Goal: Information Seeking & Learning: Find specific fact

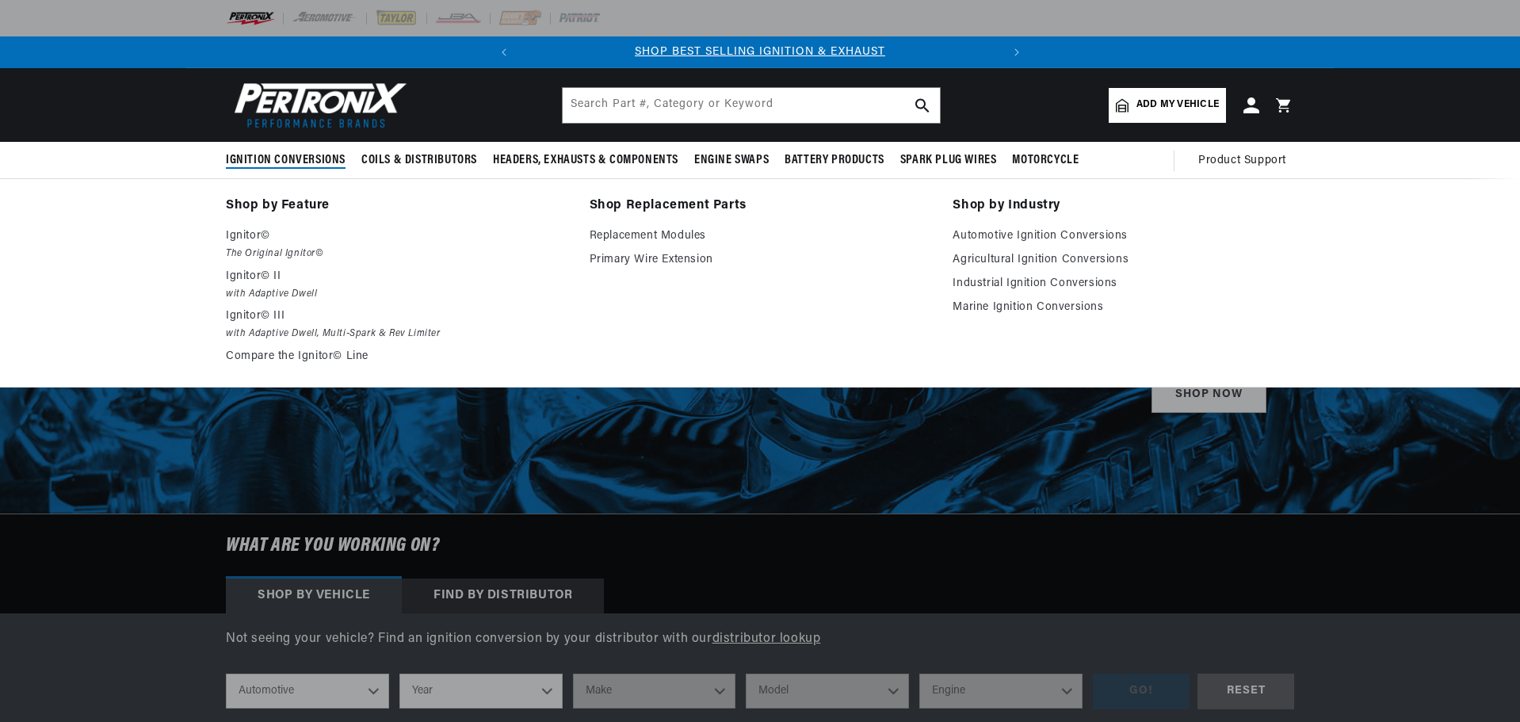
click at [310, 161] on span "Ignition Conversions" at bounding box center [286, 160] width 120 height 17
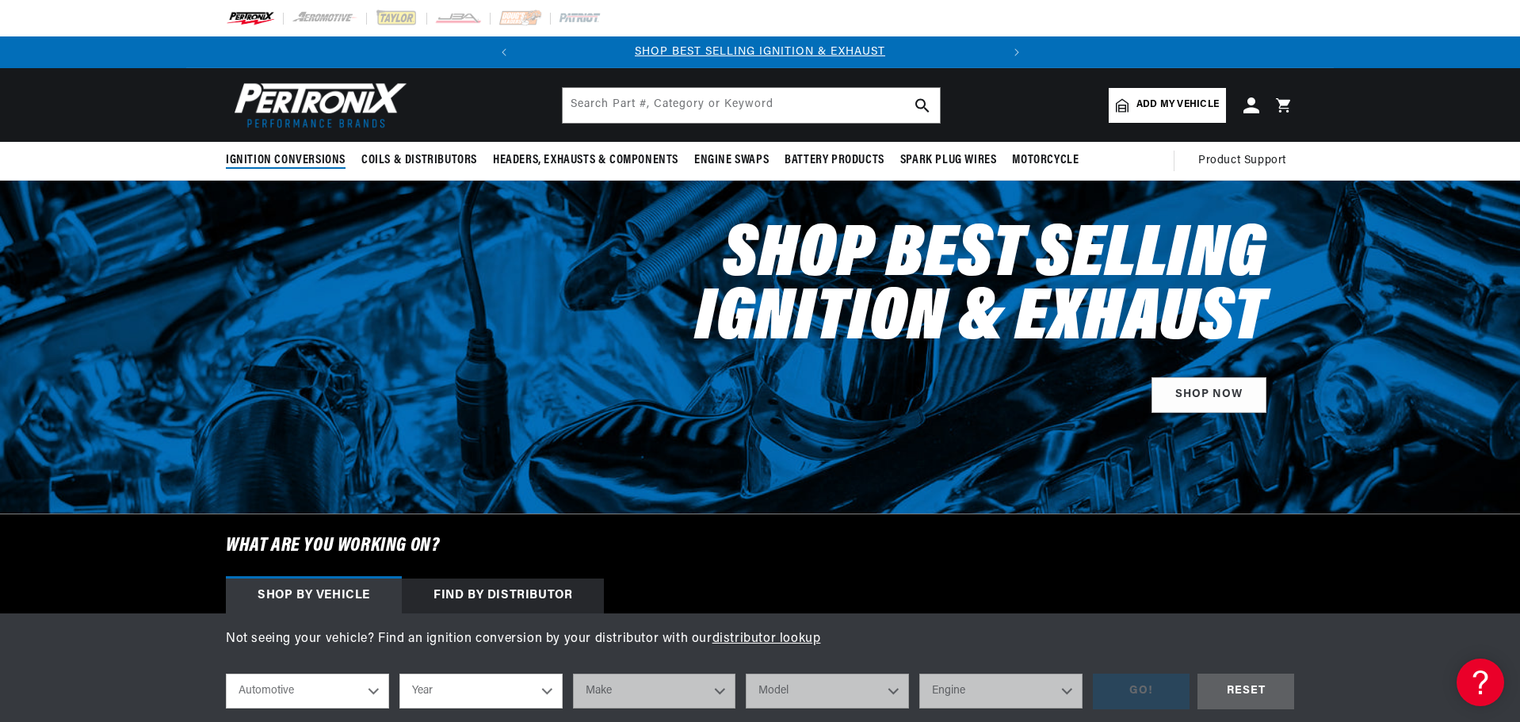
click at [310, 161] on span "Ignition Conversions" at bounding box center [286, 160] width 120 height 17
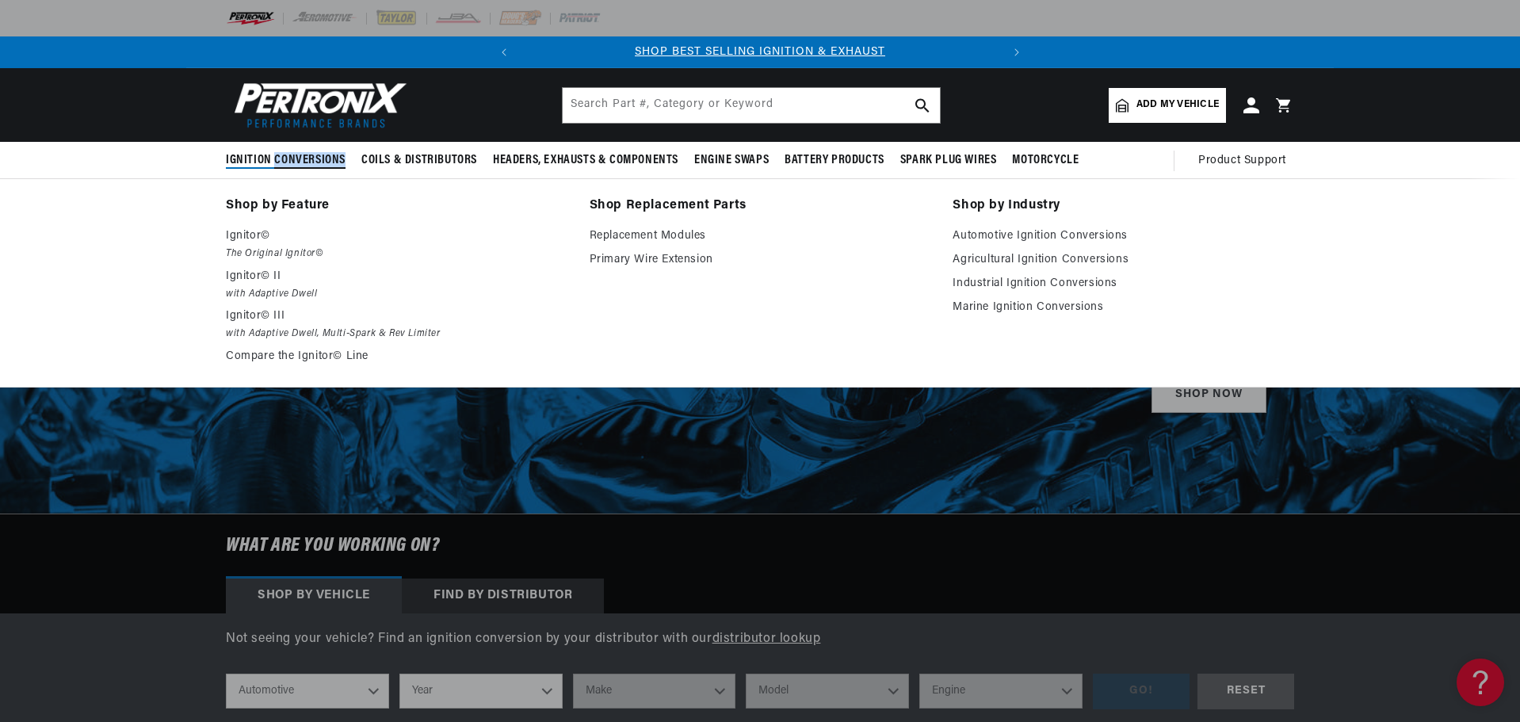
click at [310, 161] on span "Ignition Conversions" at bounding box center [286, 160] width 120 height 17
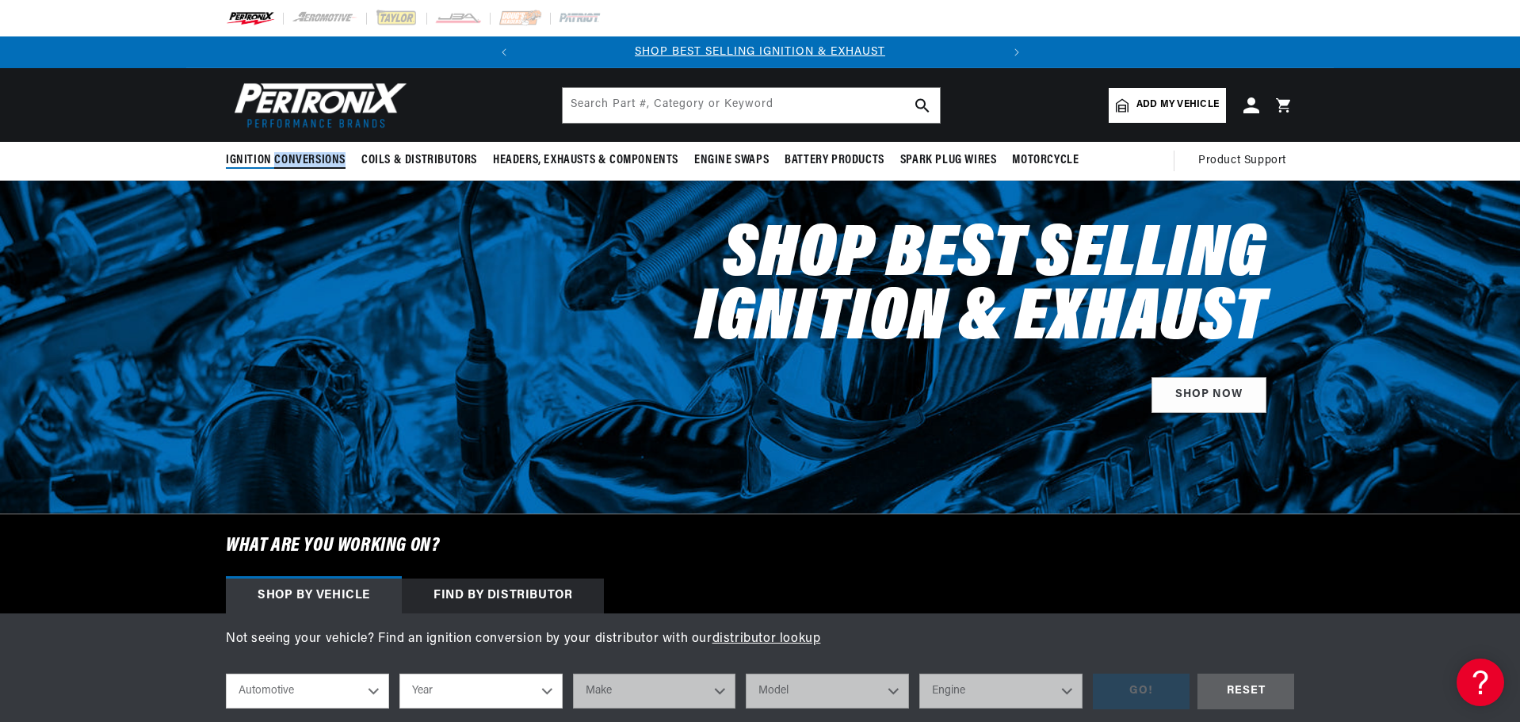
click at [310, 161] on span "Ignition Conversions" at bounding box center [286, 160] width 120 height 17
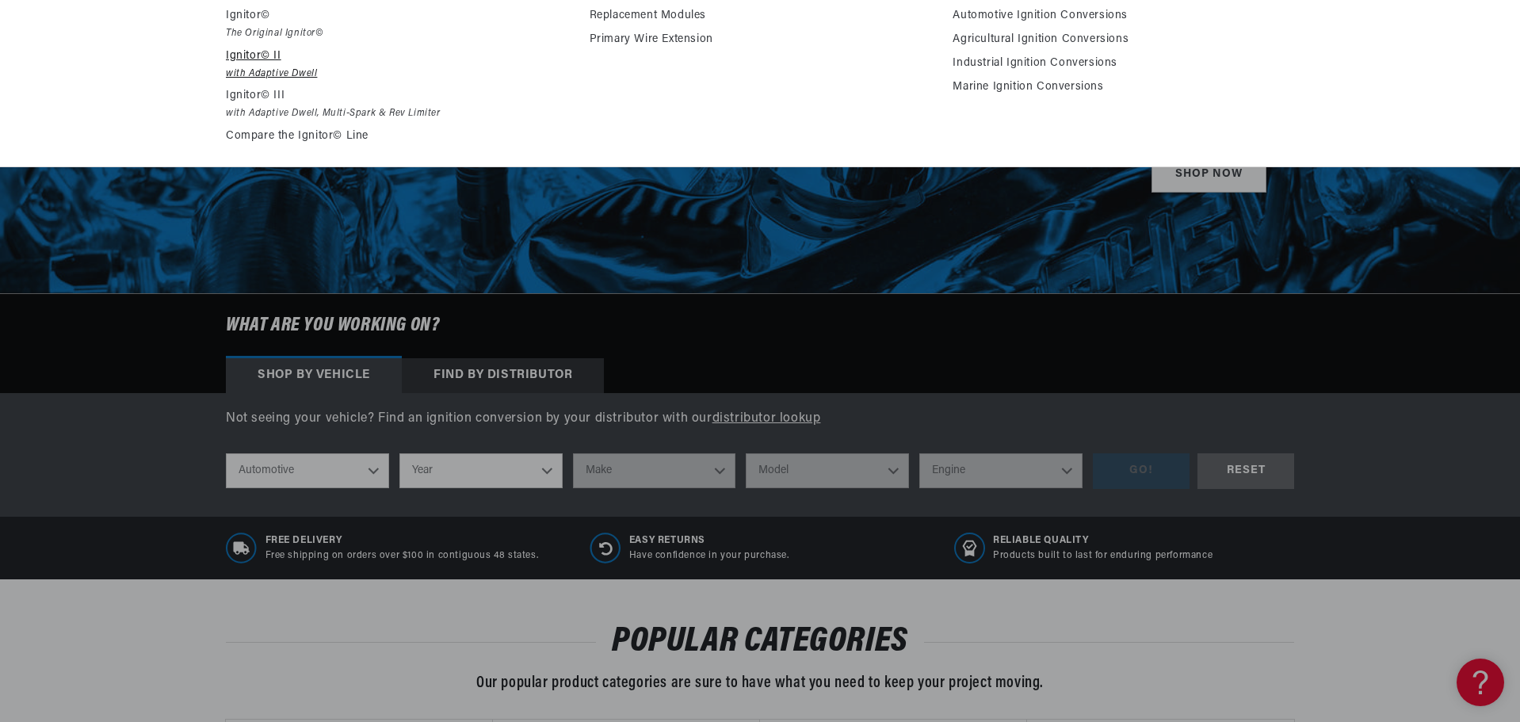
scroll to position [317, 0]
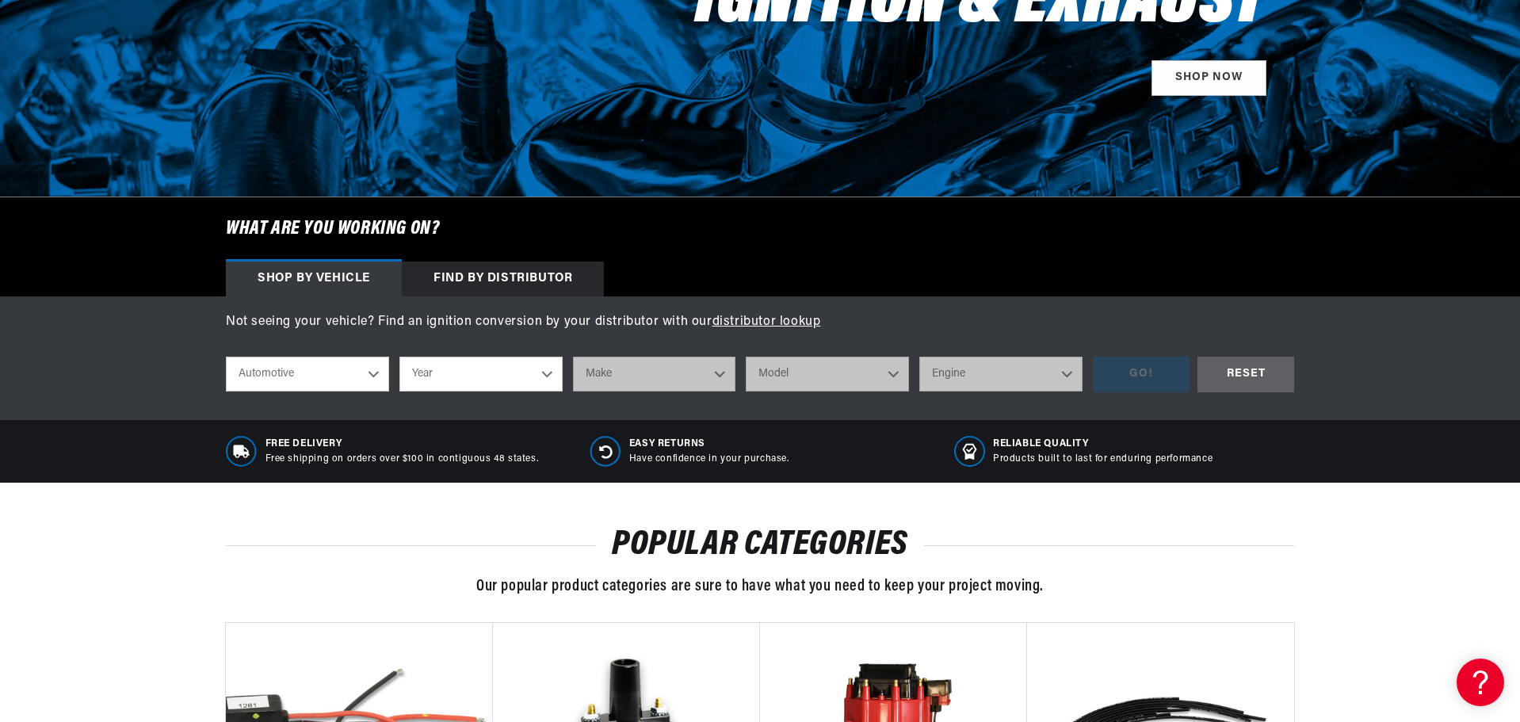
click at [552, 372] on select "Year 2026 2025 2024 2023 2022 2021 2020 2019 2018 2017 2016 2015 2014 2013 2012…" at bounding box center [480, 374] width 163 height 35
select select "1965"
click at [399, 357] on select "Year 2026 2025 2024 2023 2022 2021 2020 2019 2018 2017 2016 2015 2014 2013 2012…" at bounding box center [480, 374] width 163 height 35
select select "1965"
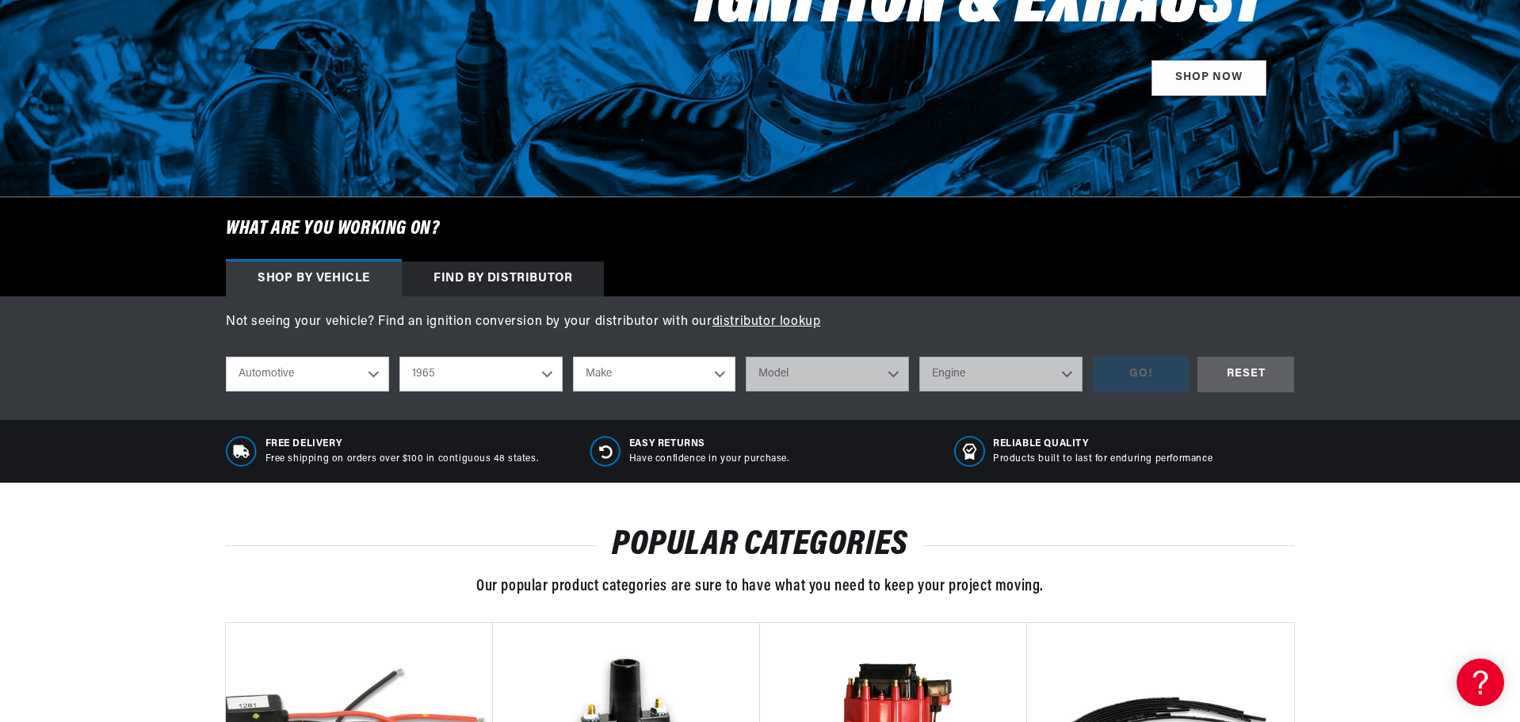
scroll to position [0, 480]
click at [720, 368] on select "Make Alfa Romeo American Motors Aston Martin Austin Austin Healey Avanti Bentle…" at bounding box center [654, 374] width 163 height 35
select select "Chevrolet"
click at [573, 357] on select "Make Alfa Romeo American Motors Aston Martin Austin Austin Healey Avanti Bentle…" at bounding box center [654, 374] width 163 height 35
select select "Chevrolet"
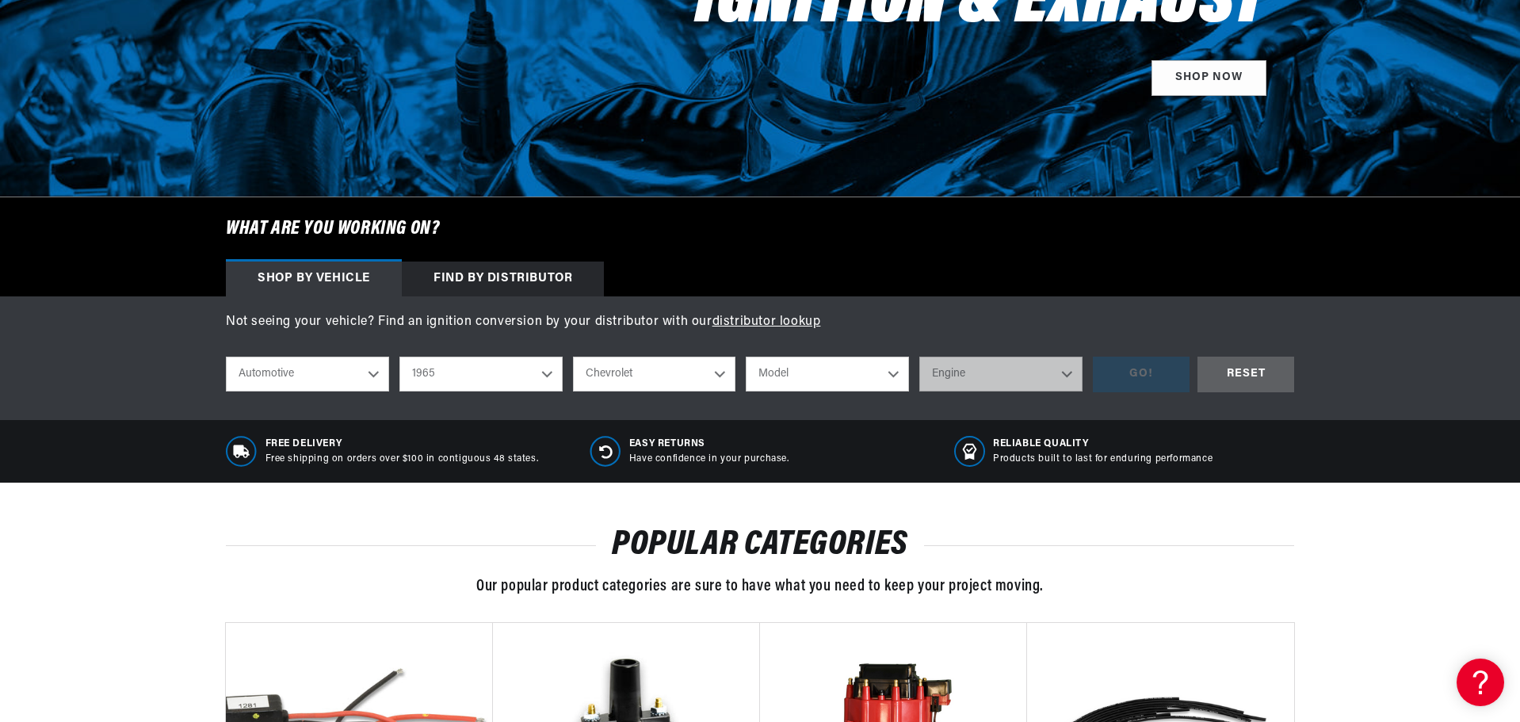
click at [897, 376] on select "Model Bel Air Biscayne C10 Pickup C20 Pickup C30 Pickup C50 C60 C80 Chevelle Ch…" at bounding box center [827, 374] width 163 height 35
select select "Impala"
click at [746, 357] on select "Model Bel Air Biscayne C10 Pickup C20 Pickup C30 Pickup C50 C60 C80 Chevelle Ch…" at bounding box center [827, 374] width 163 height 35
select select "Impala"
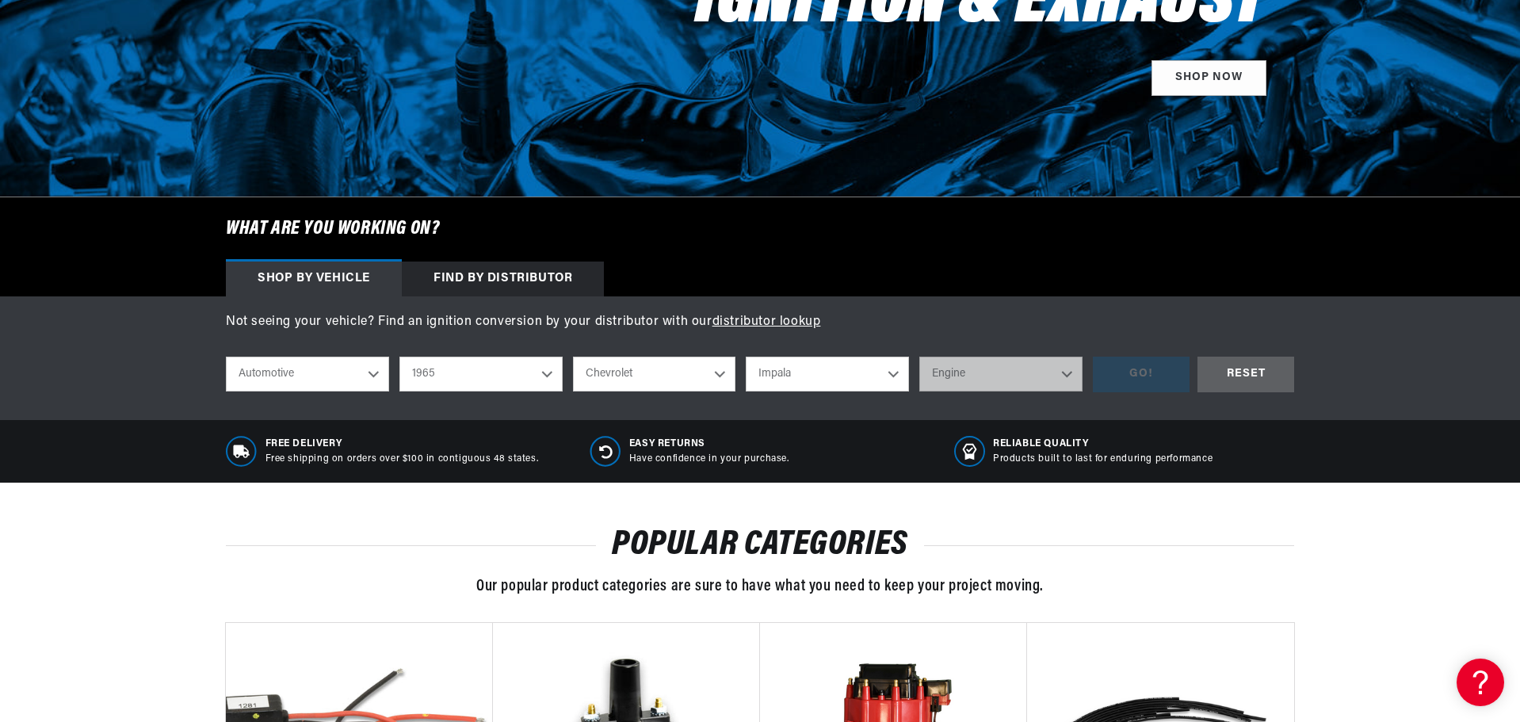
scroll to position [0, 0]
click at [1063, 372] on select "Engine 6.6L 7.0L 7.4L 230cid / 3.8L 250cid / 4.1L 283cid / 4.6L 305cid / 5.0L 3…" at bounding box center [1000, 374] width 163 height 35
select select "283cid-4.6L"
click at [919, 357] on select "Engine 6.6L 7.0L 7.4L 230cid / 3.8L 250cid / 4.1L 283cid / 4.6L 305cid / 5.0L 3…" at bounding box center [1000, 374] width 163 height 35
select select "283cid-4.6L"
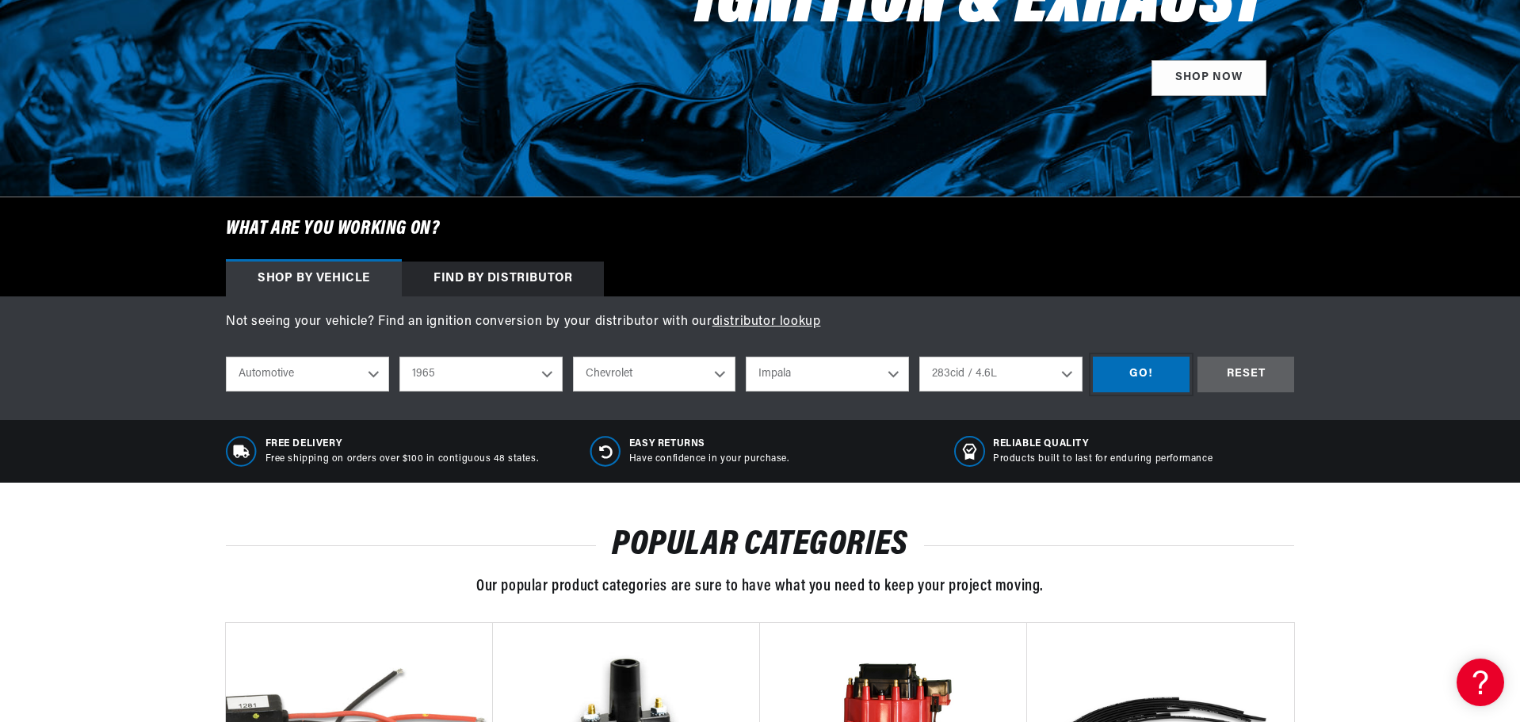
click at [1141, 369] on div "GO!" at bounding box center [1141, 375] width 97 height 36
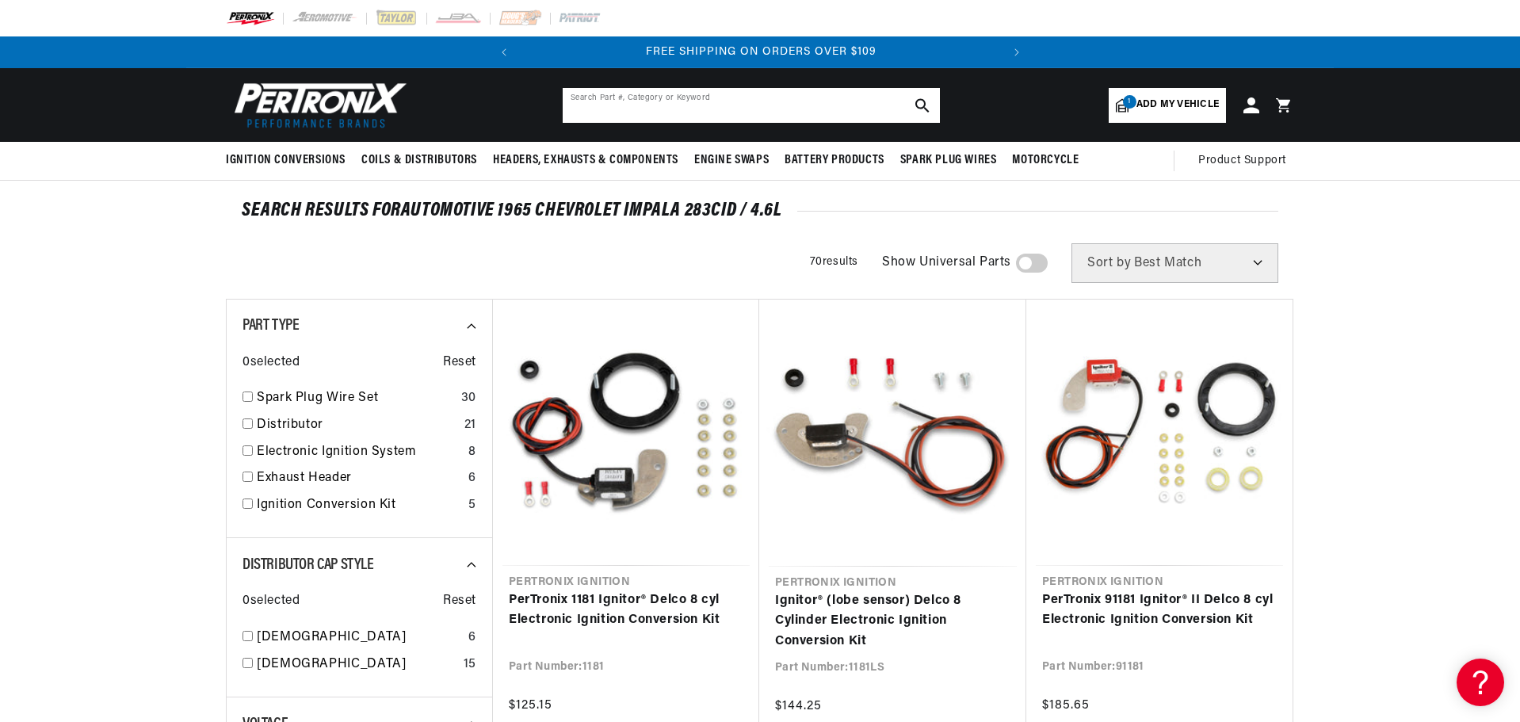
click at [643, 101] on input "text" at bounding box center [751, 105] width 377 height 35
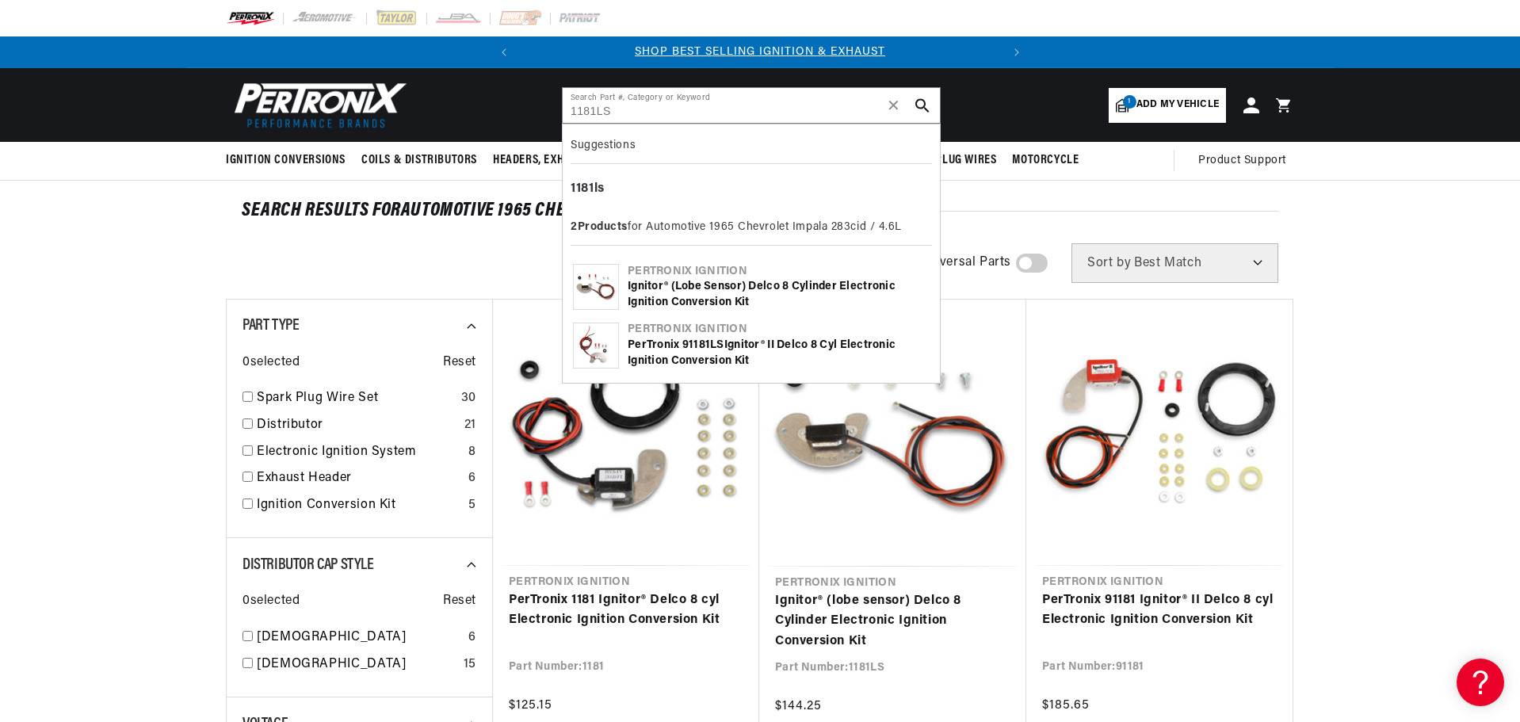
click at [922, 103] on icon "search button" at bounding box center [922, 105] width 14 height 14
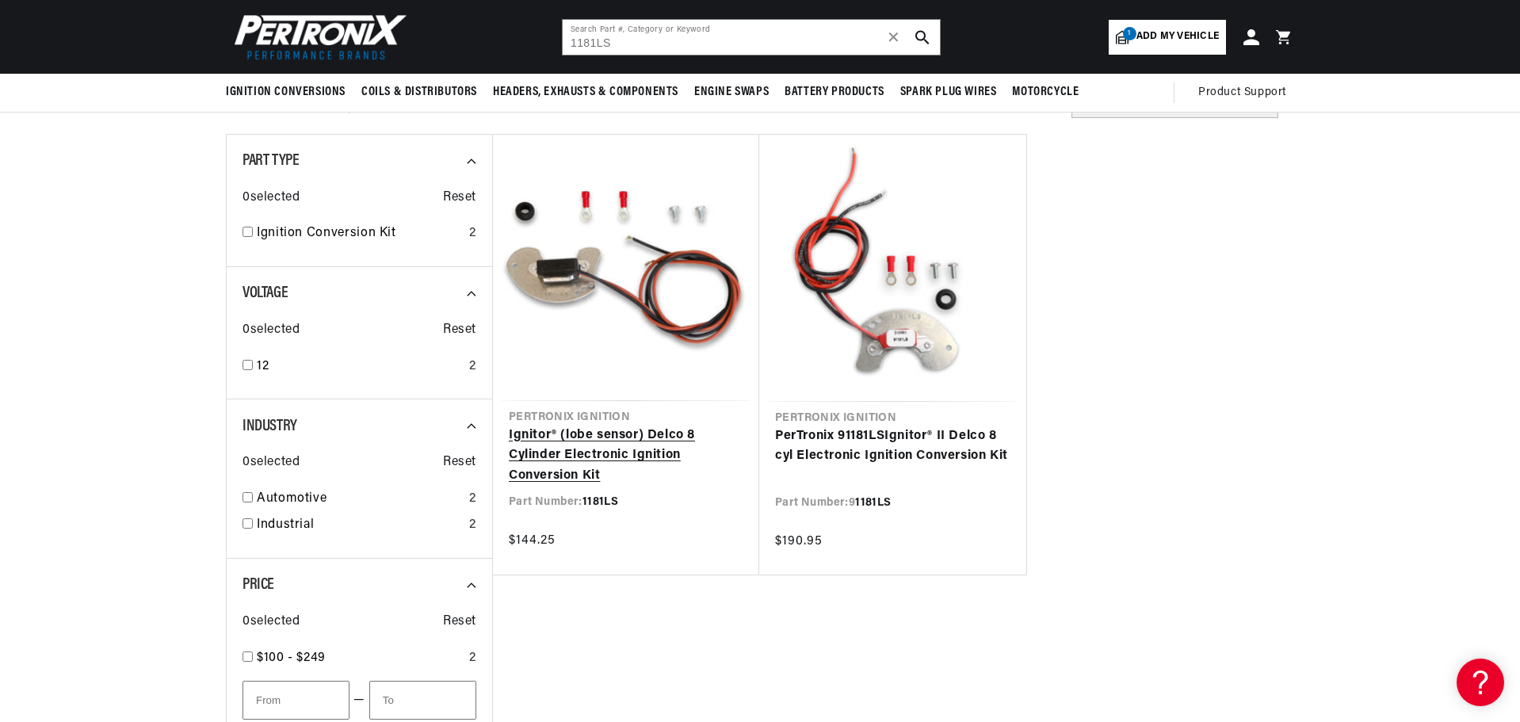
scroll to position [158, 0]
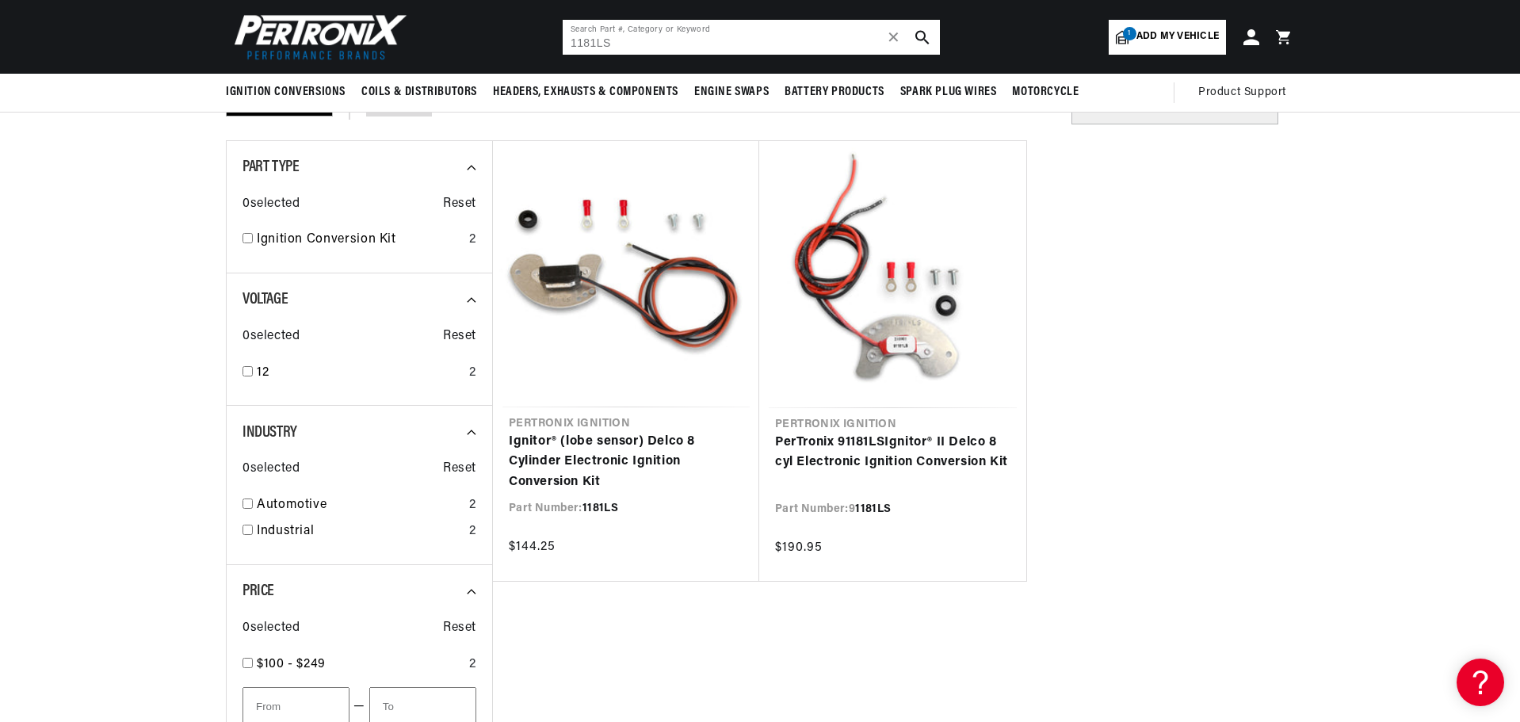
click at [594, 41] on input "1181LS" at bounding box center [751, 37] width 377 height 35
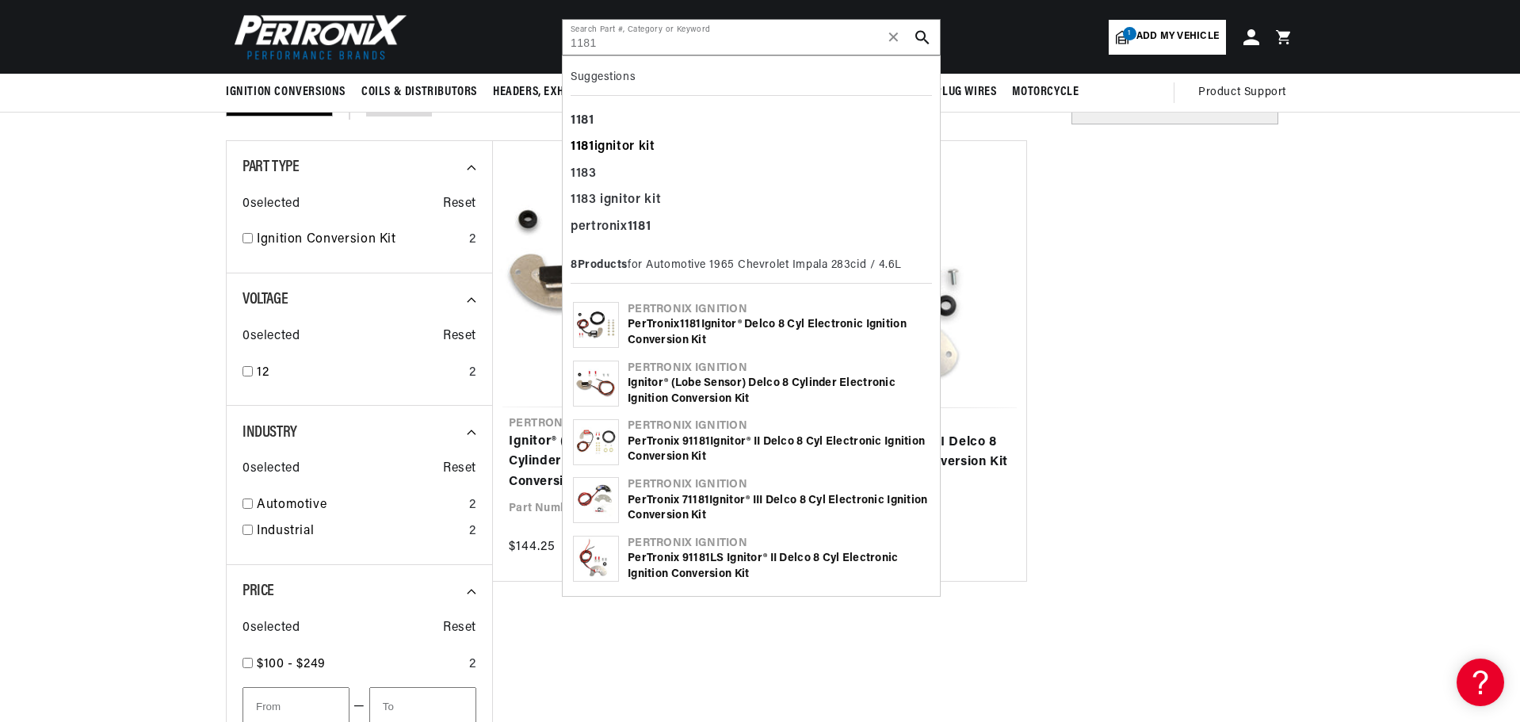
click at [605, 146] on div "1181 ignitor kit" at bounding box center [751, 147] width 361 height 27
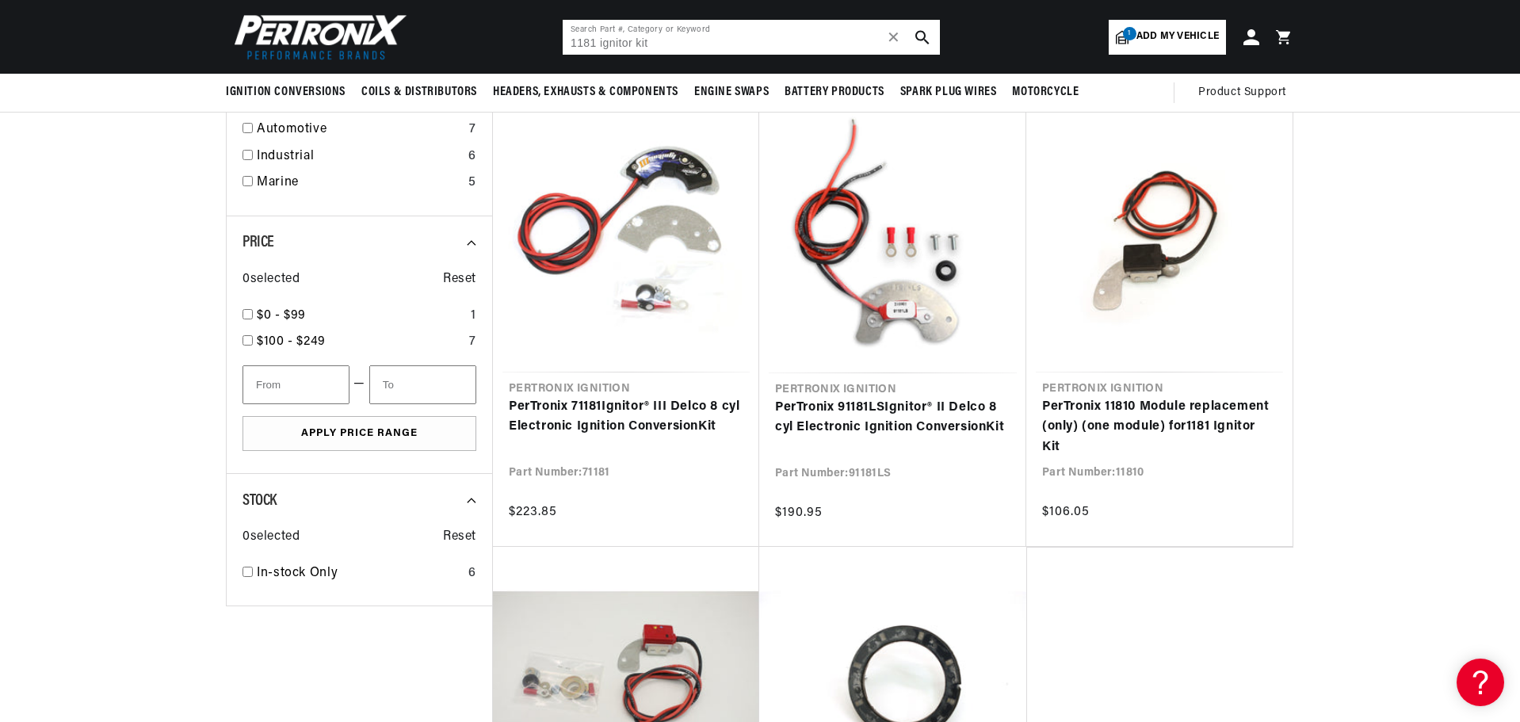
click at [575, 36] on input "1181 ignitor kit" at bounding box center [751, 37] width 377 height 35
type input "t"
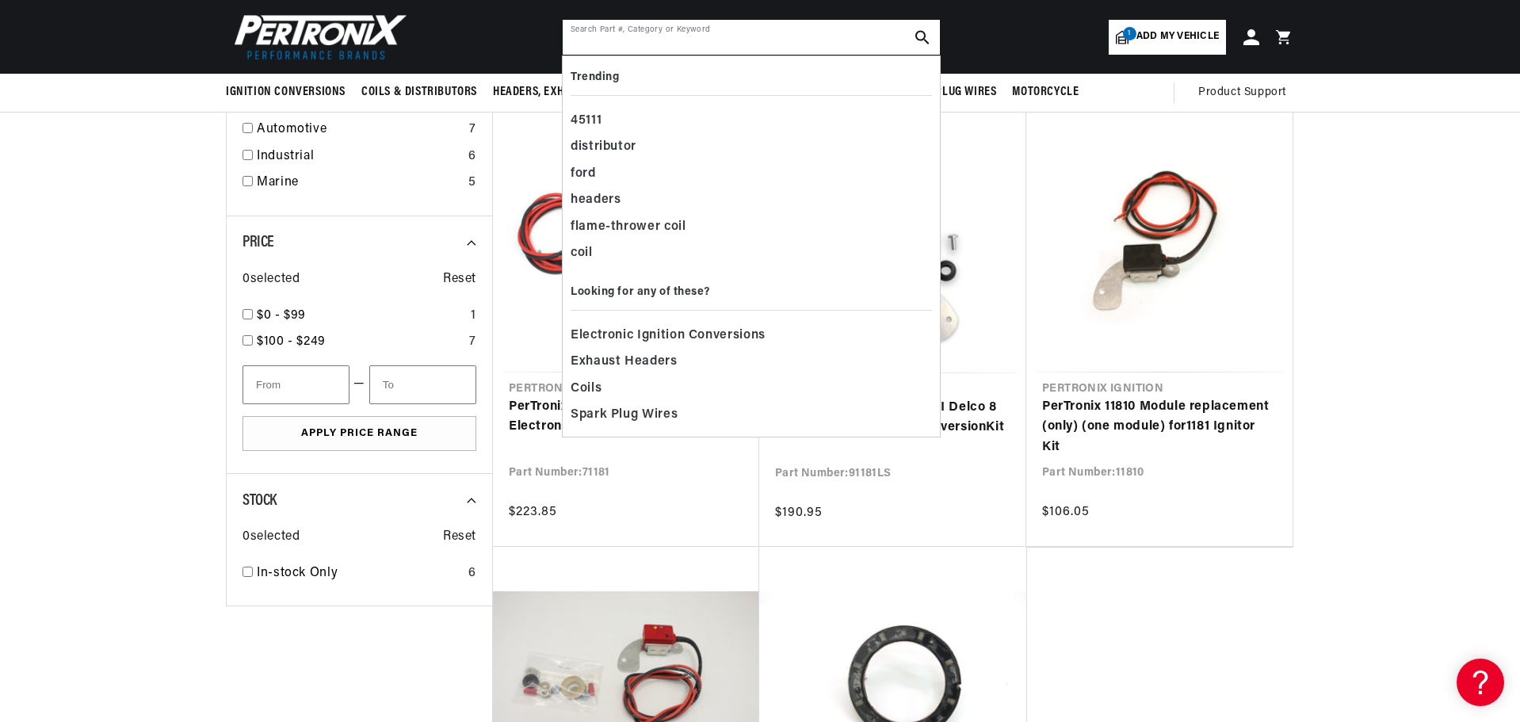
scroll to position [0, 480]
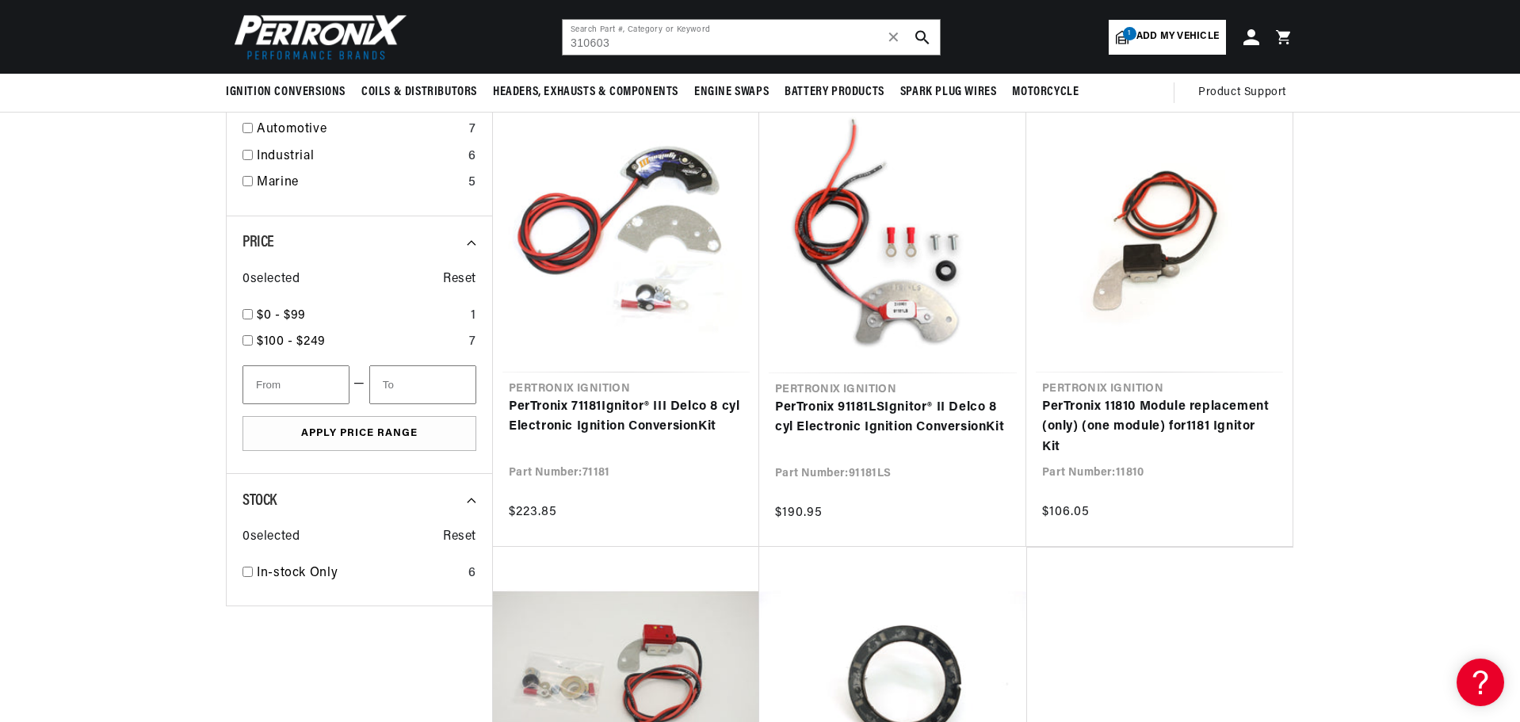
click at [919, 32] on use "search button" at bounding box center [921, 36] width 13 height 13
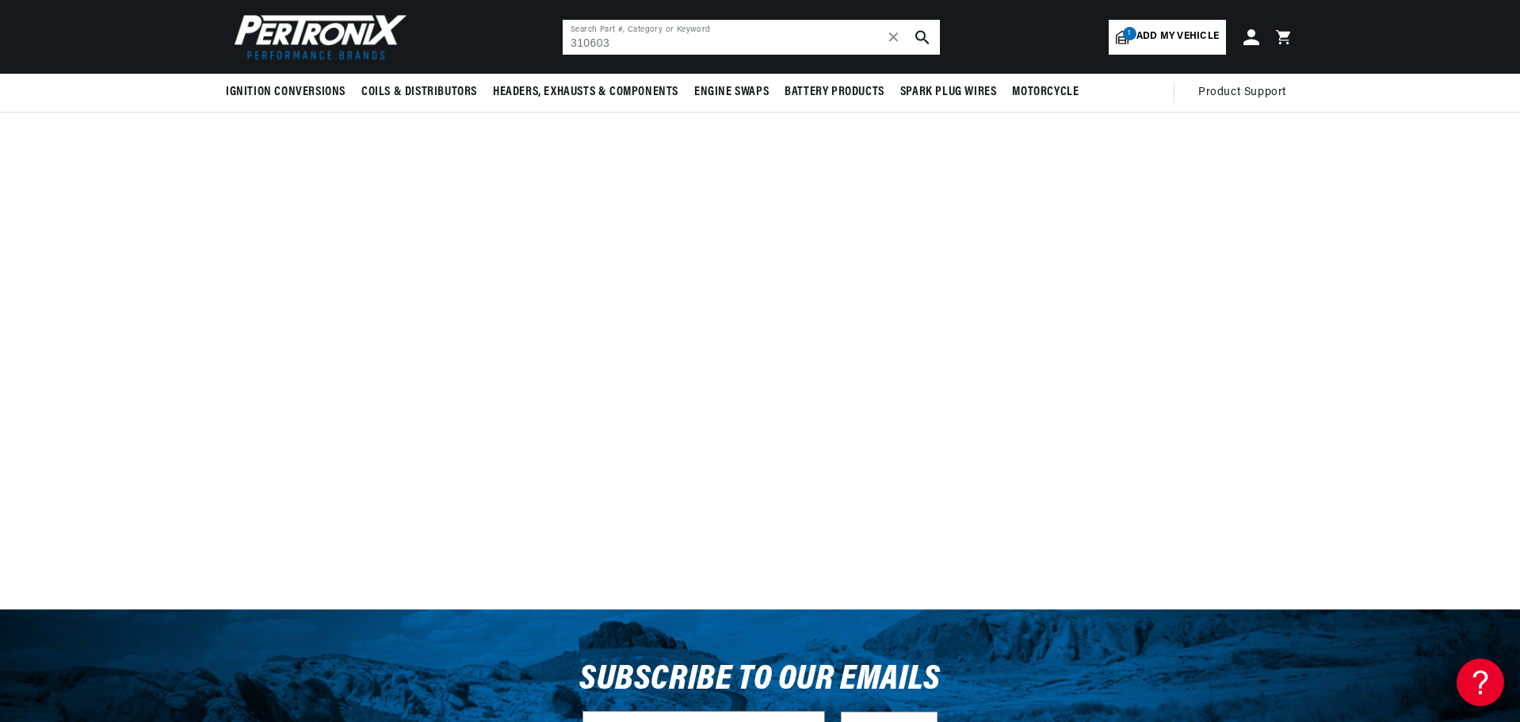
click at [681, 36] on input "310603" at bounding box center [751, 37] width 377 height 35
click at [719, 34] on input "310603" at bounding box center [751, 37] width 377 height 35
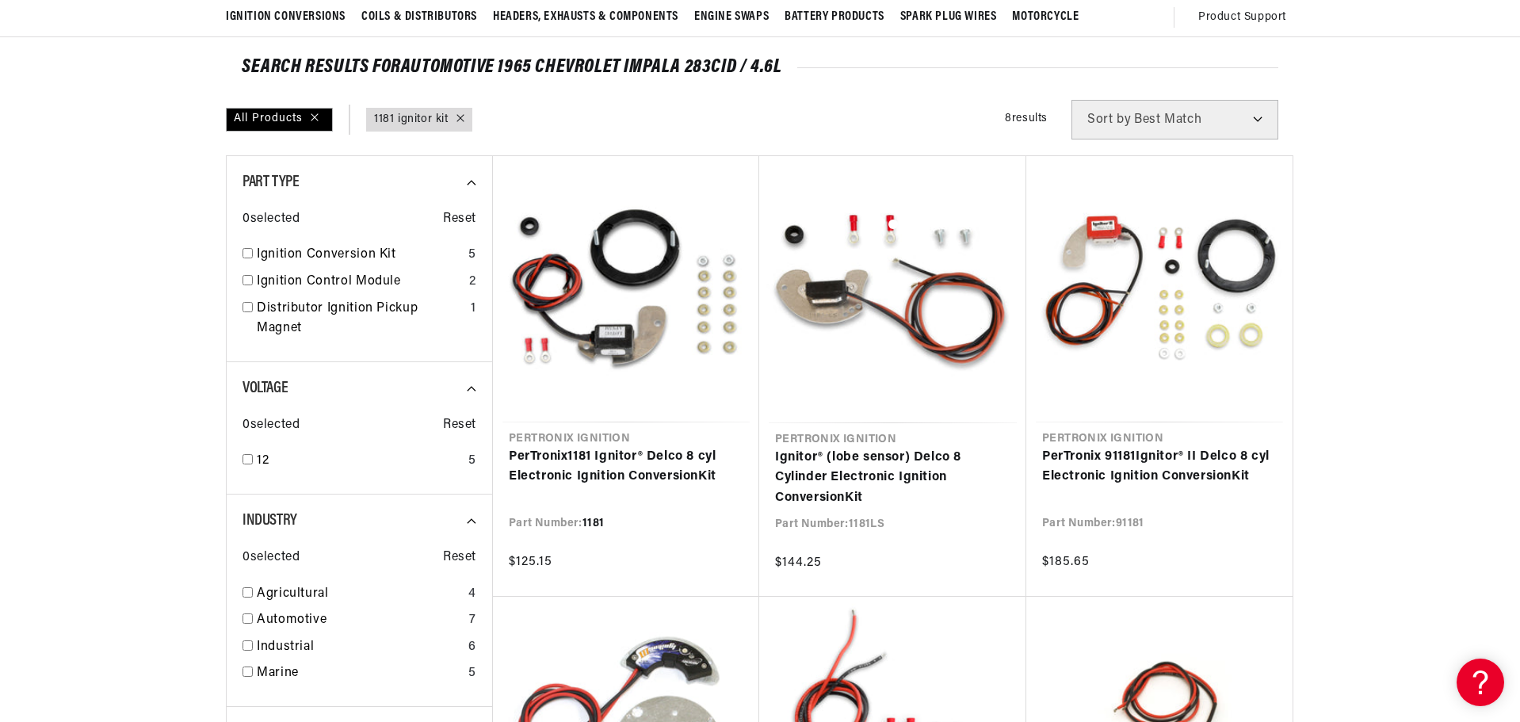
scroll to position [158, 0]
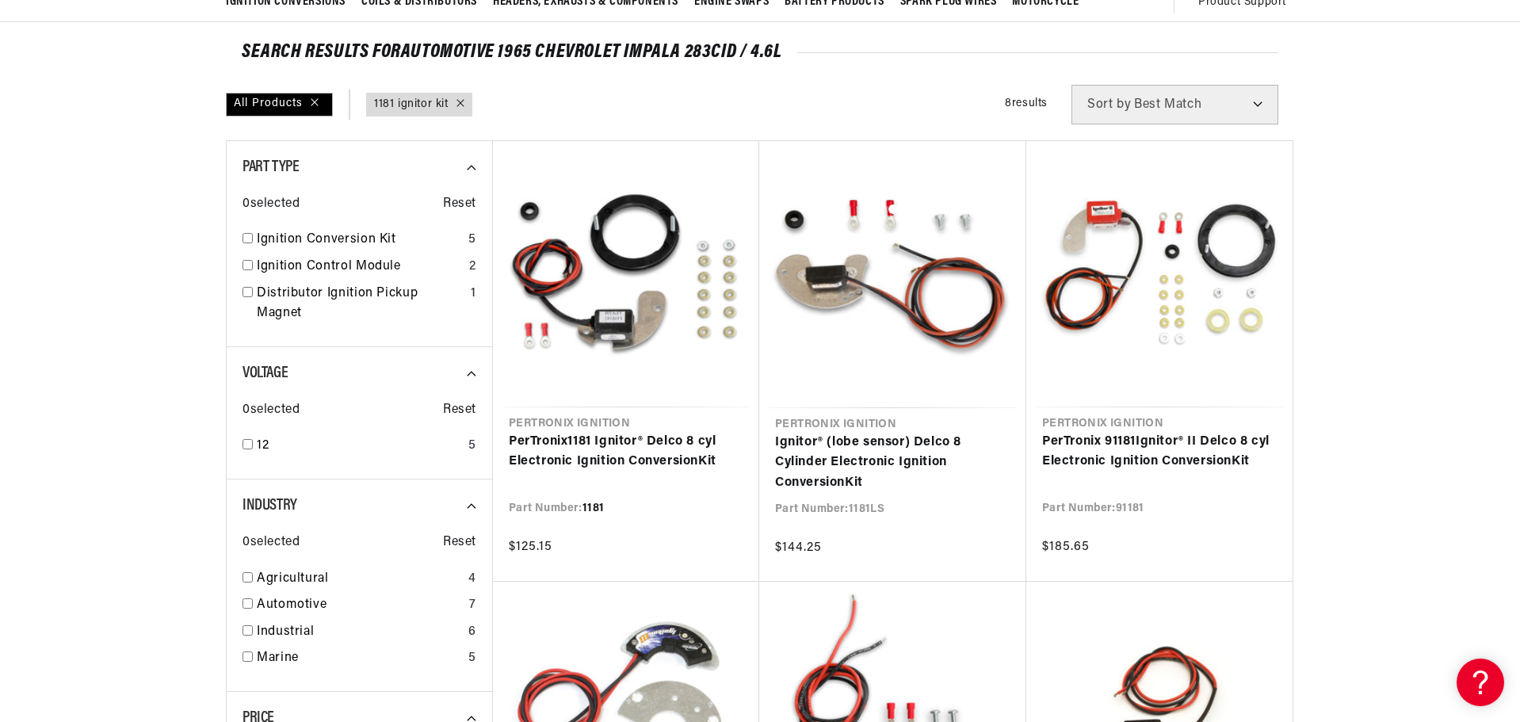
type input "1181LS"
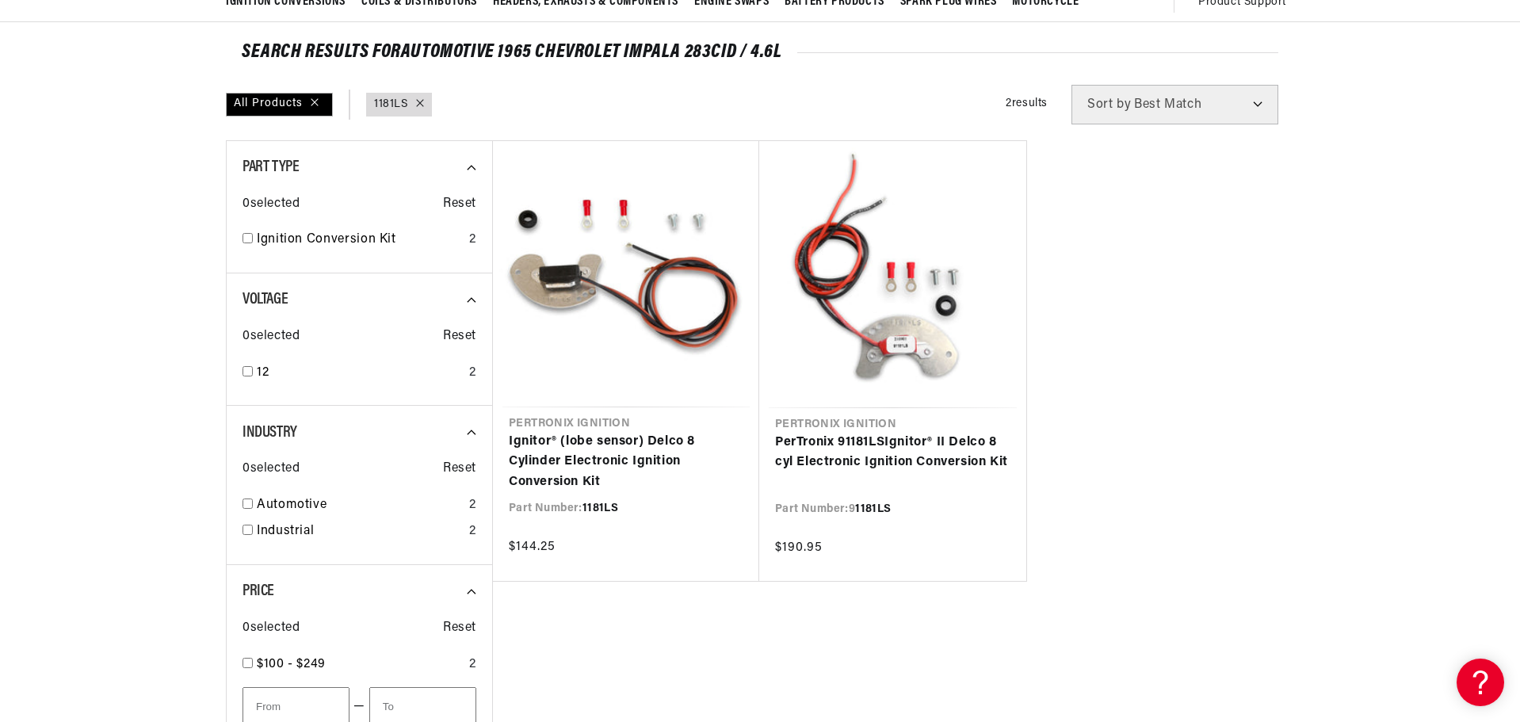
scroll to position [0, 0]
